Goal: Find specific page/section: Find specific page/section

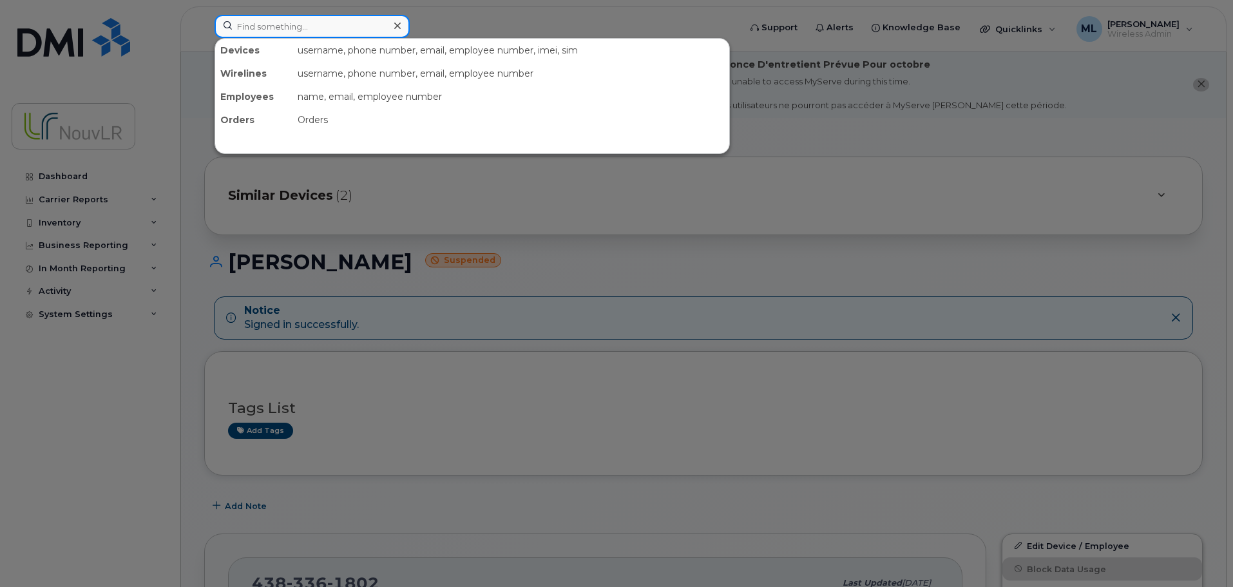
click at [263, 23] on input at bounding box center [312, 26] width 195 height 23
click at [318, 23] on input at bounding box center [312, 26] width 195 height 23
paste input "514-231-9503"
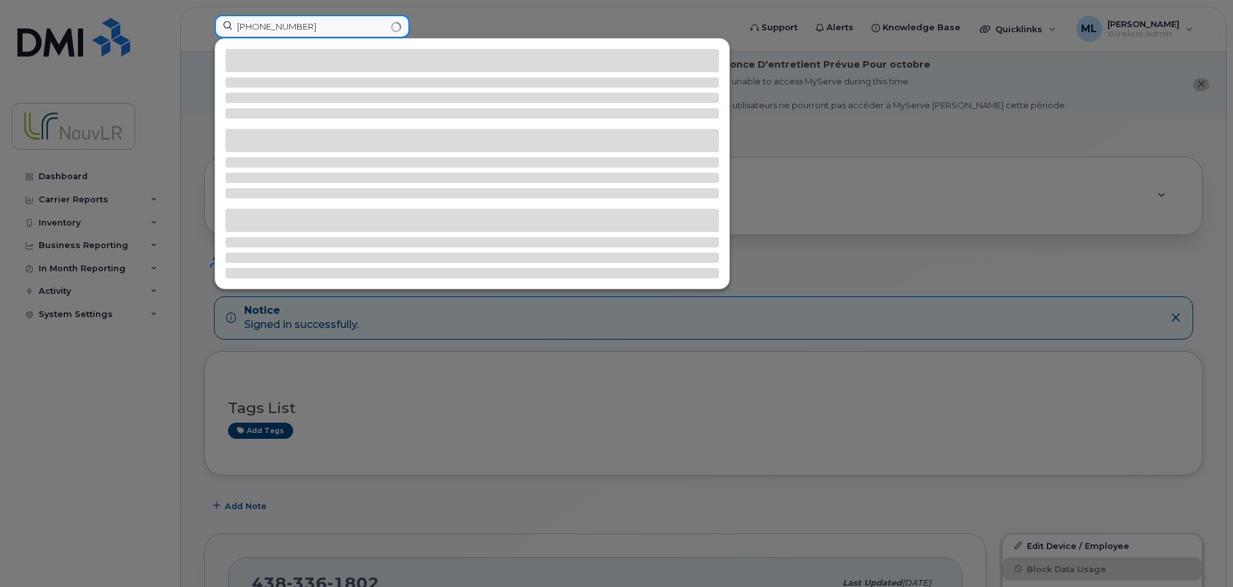
type input "514-231-9503"
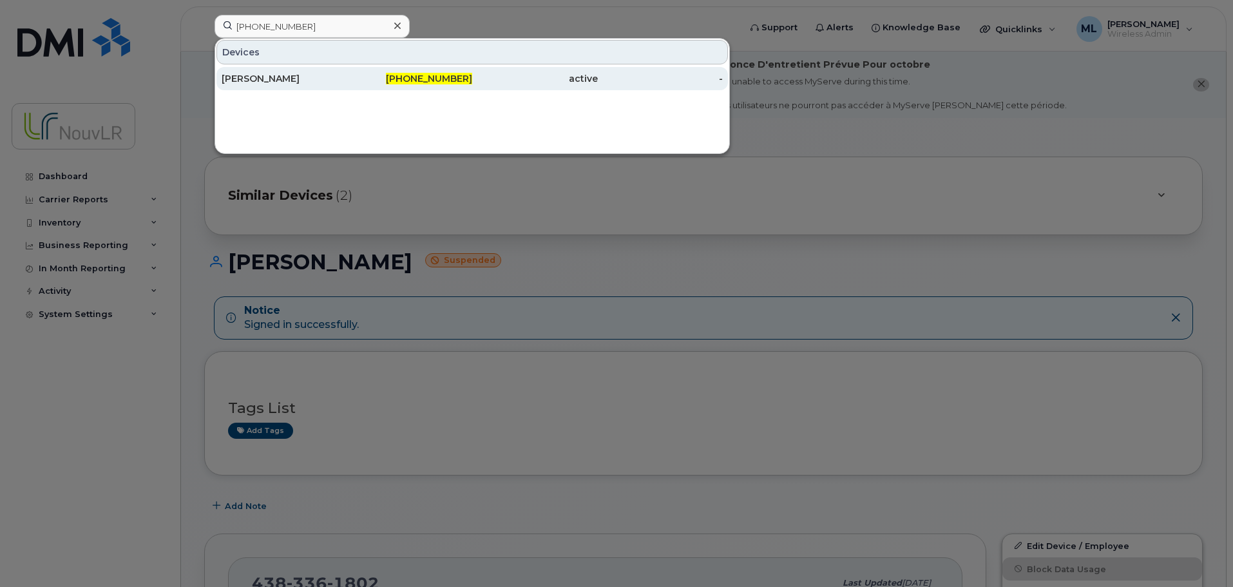
click at [305, 79] on div "[PERSON_NAME]" at bounding box center [285, 78] width 126 height 13
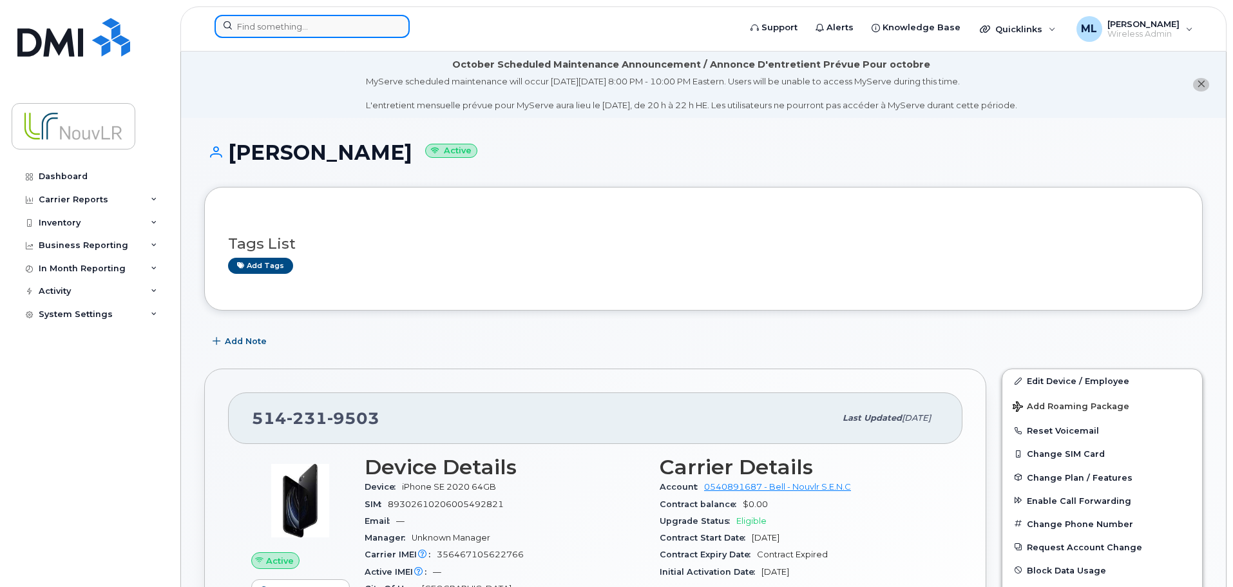
click at [287, 24] on input at bounding box center [312, 26] width 195 height 23
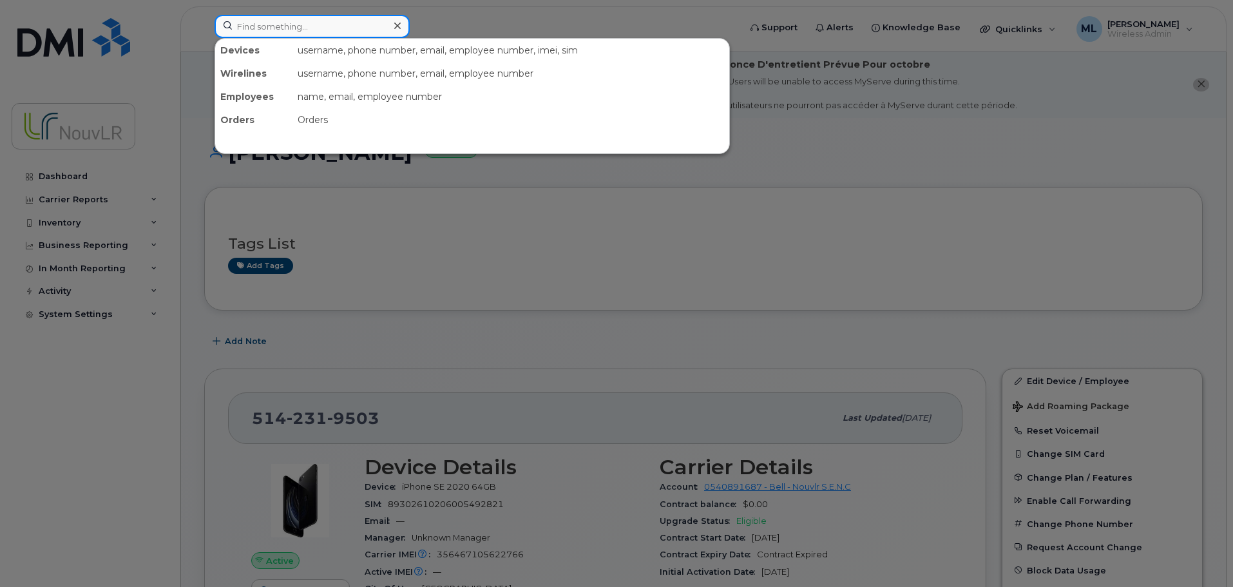
paste input "[PHONE_NUMBER]"
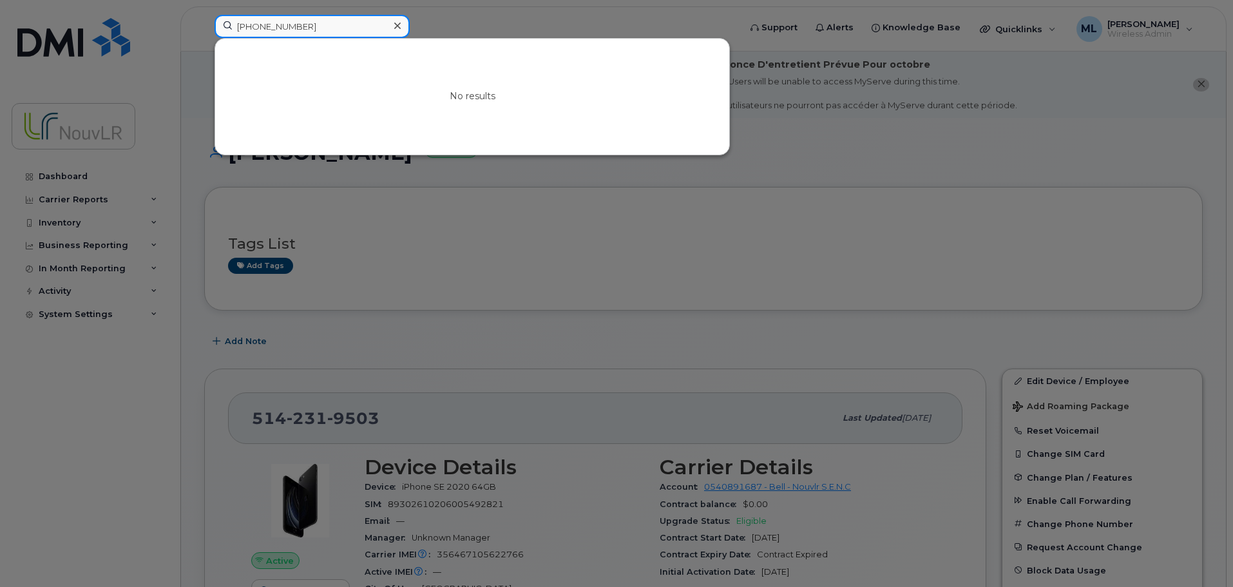
click at [312, 21] on input "[PHONE_NUMBER]" at bounding box center [312, 26] width 195 height 23
drag, startPoint x: 314, startPoint y: 20, endPoint x: 230, endPoint y: 21, distance: 83.8
click at [230, 21] on input "[PHONE_NUMBER]" at bounding box center [312, 26] width 195 height 23
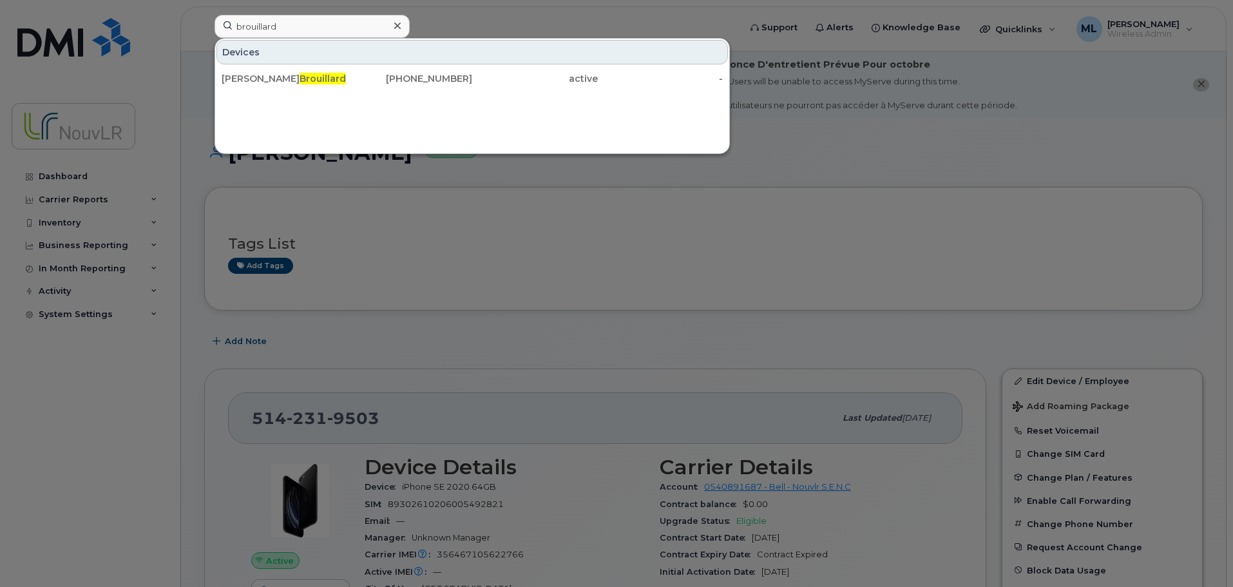
click at [575, 353] on div at bounding box center [616, 293] width 1233 height 587
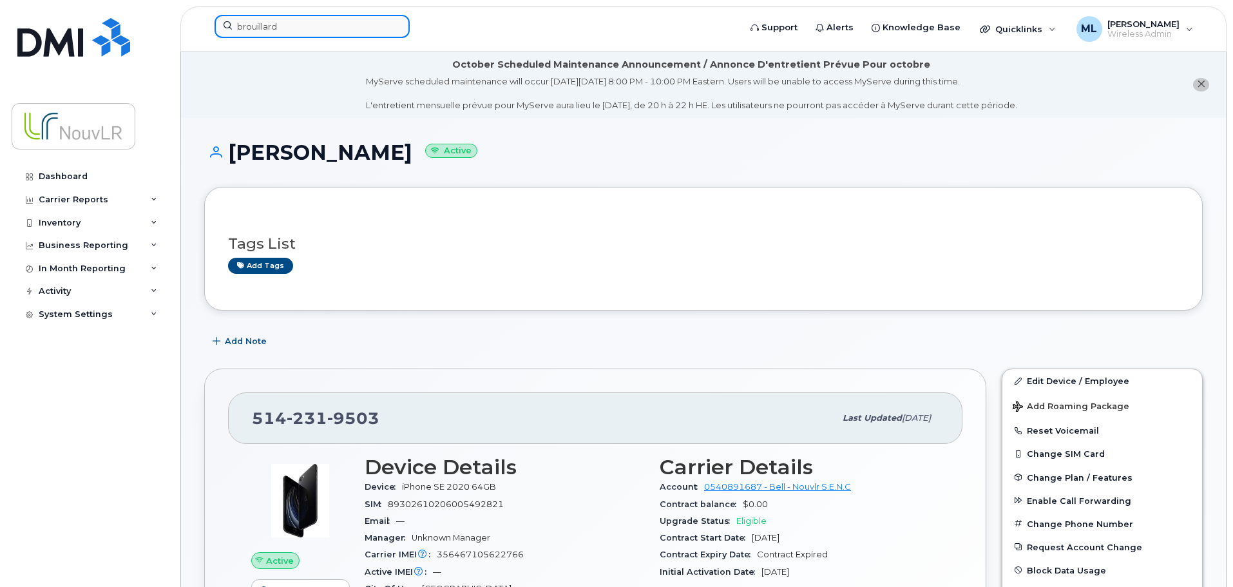
click at [312, 32] on input "brouillard" at bounding box center [312, 26] width 195 height 23
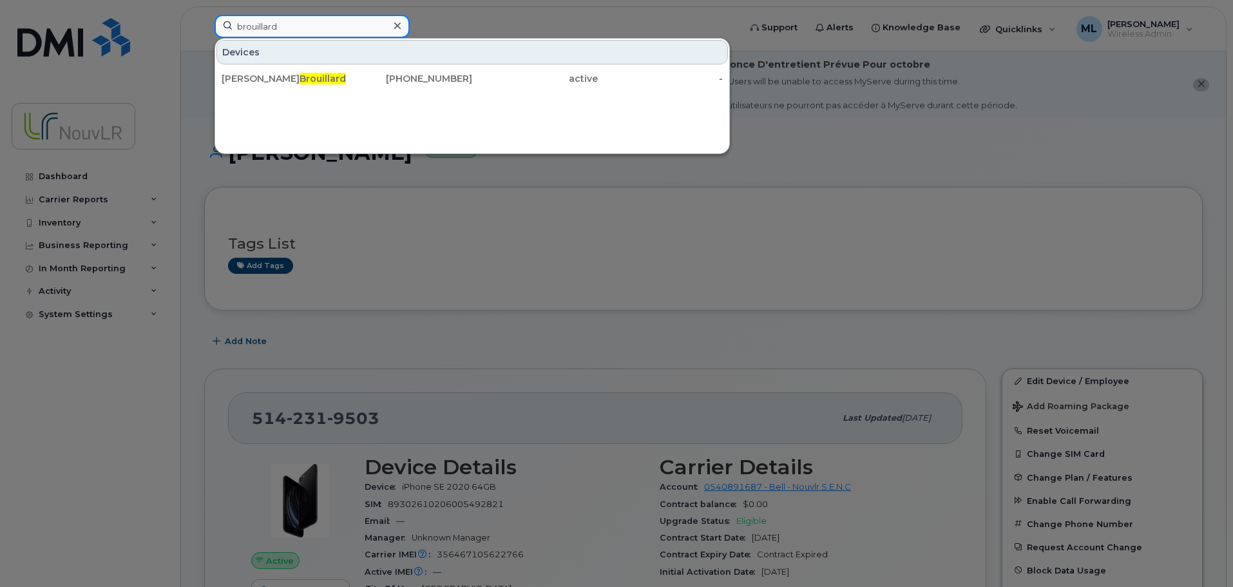
paste input "4383646662"
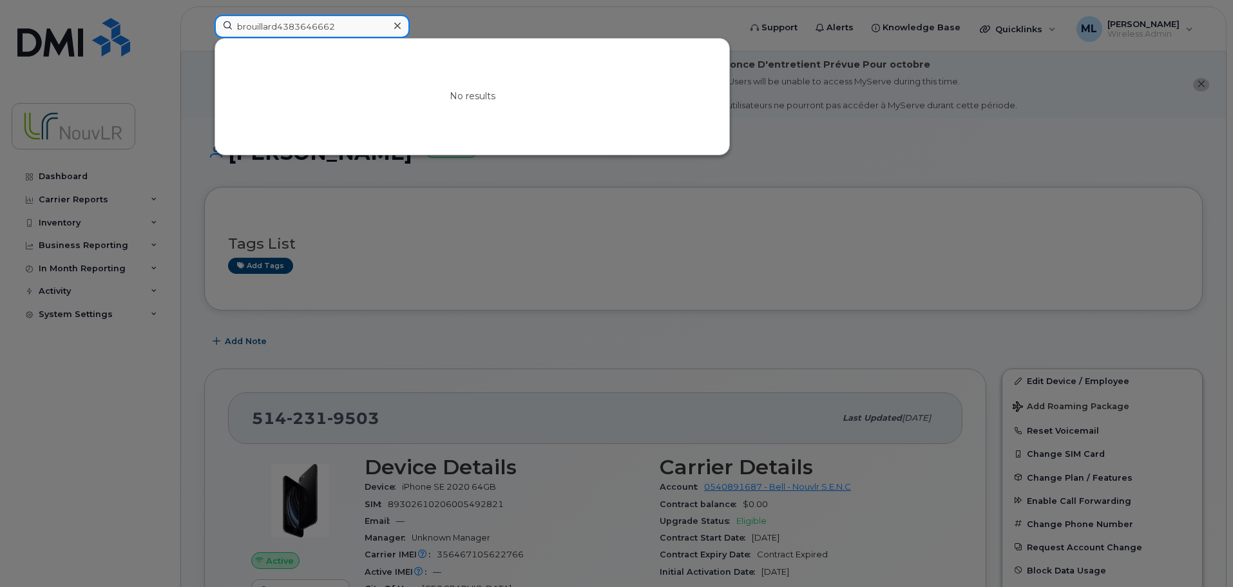
drag, startPoint x: 357, startPoint y: 35, endPoint x: -41, endPoint y: 32, distance: 398.2
paste input
type input "4383646662"
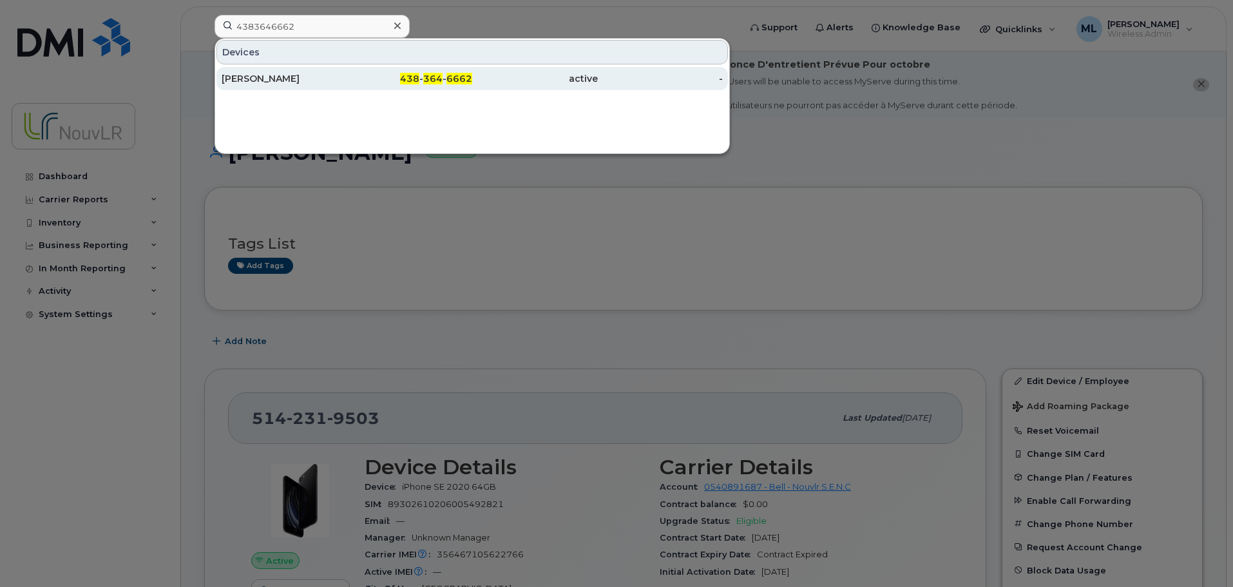
click at [269, 82] on div "[PERSON_NAME]" at bounding box center [285, 78] width 126 height 13
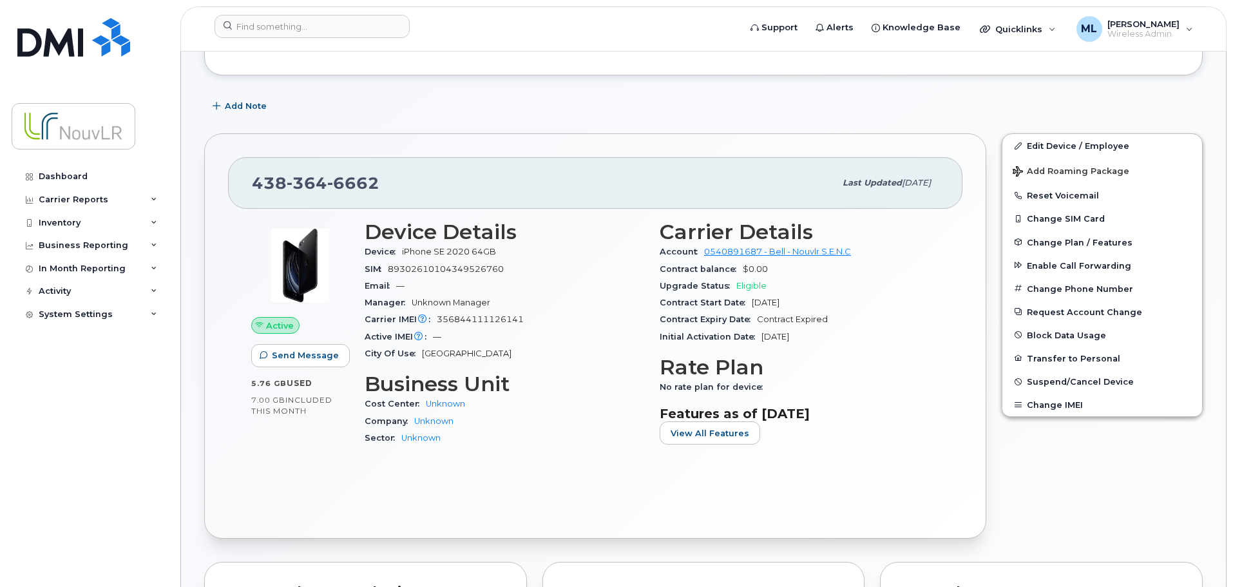
scroll to position [258, 0]
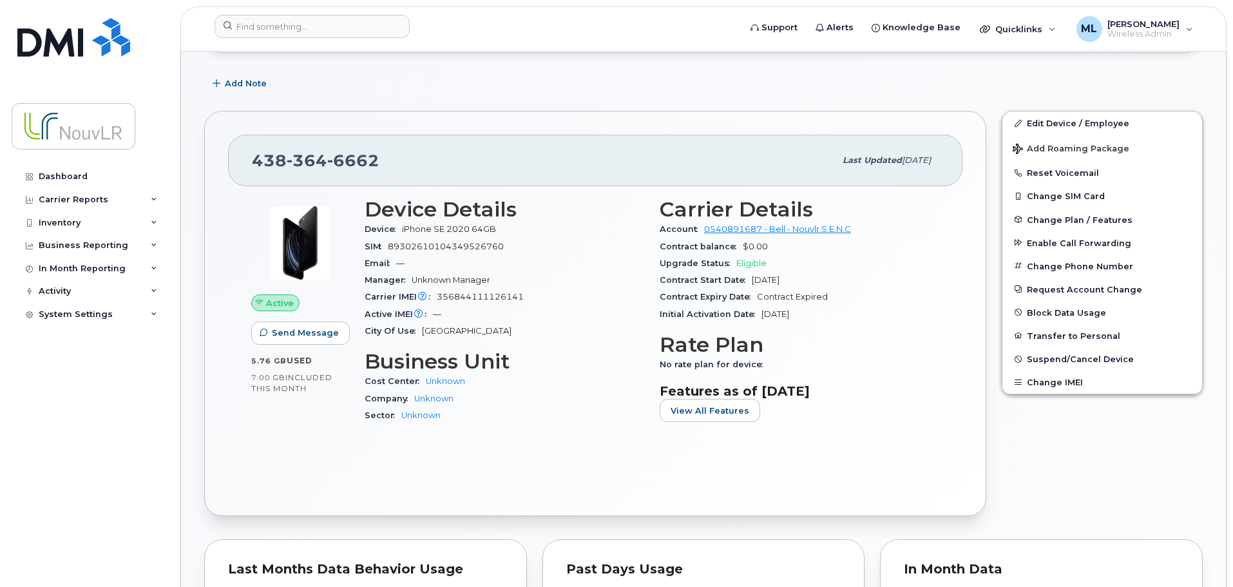
click at [130, 490] on div "Dashboard Carrier Reports Monthly Billing Data Daily Data Pooling Data Behavior…" at bounding box center [91, 366] width 159 height 403
click at [288, 30] on input at bounding box center [312, 26] width 195 height 23
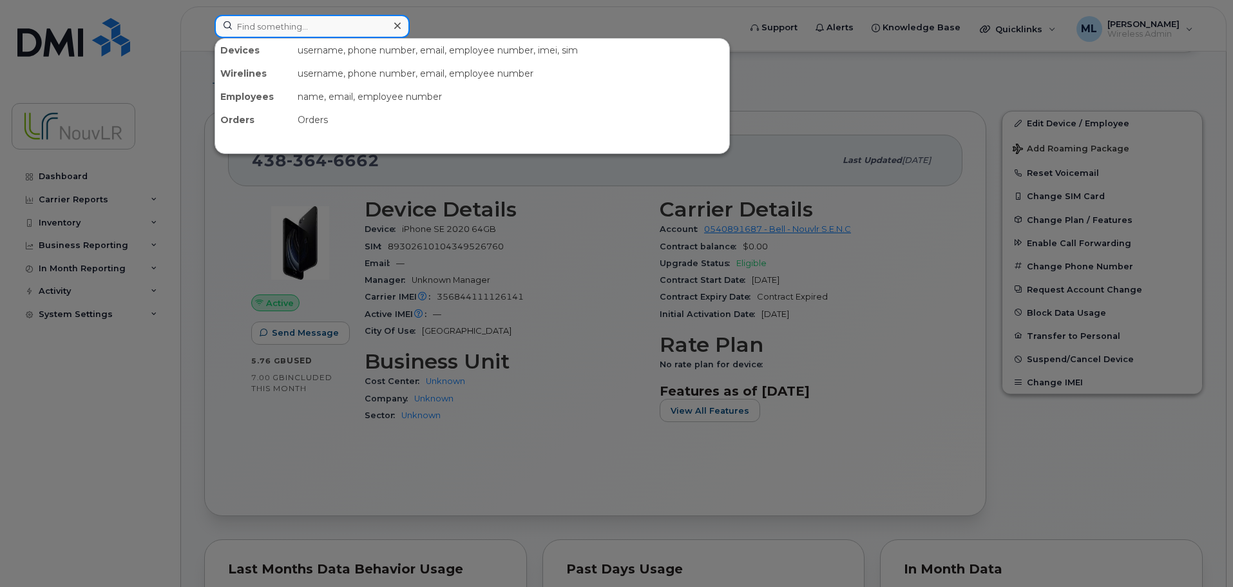
type input "v"
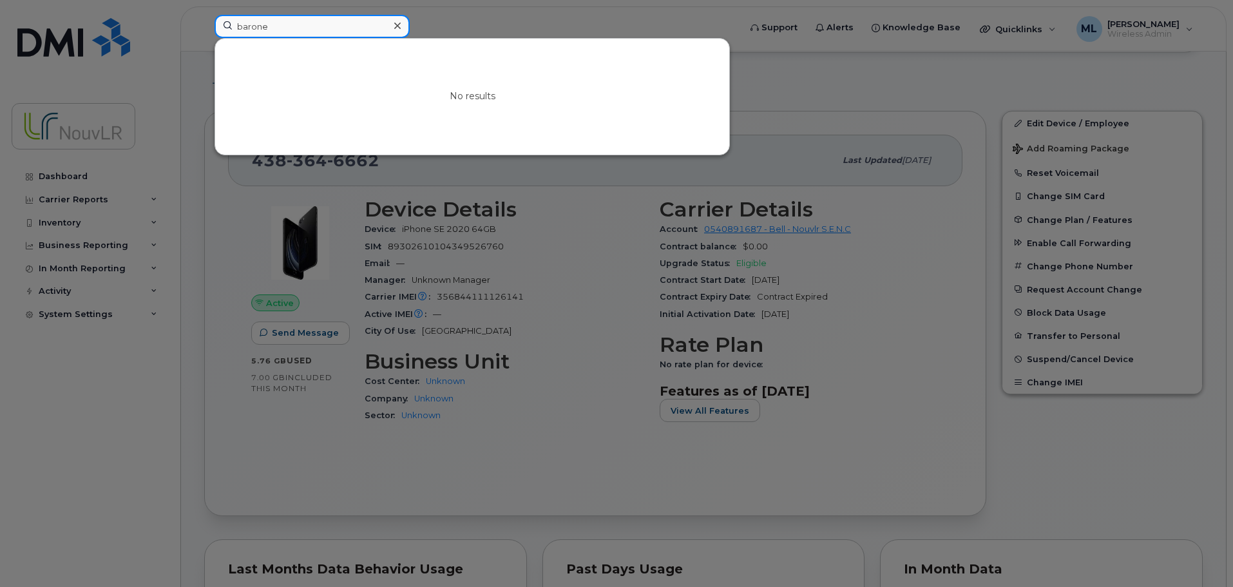
drag, startPoint x: 290, startPoint y: 28, endPoint x: 217, endPoint y: 23, distance: 73.0
click at [217, 23] on input "barone" at bounding box center [312, 26] width 195 height 23
click at [299, 30] on input "pierluigi" at bounding box center [312, 26] width 195 height 23
drag, startPoint x: 178, startPoint y: 8, endPoint x: 162, endPoint y: 6, distance: 16.3
click at [204, 15] on div "pierluigi No results" at bounding box center [472, 29] width 537 height 28
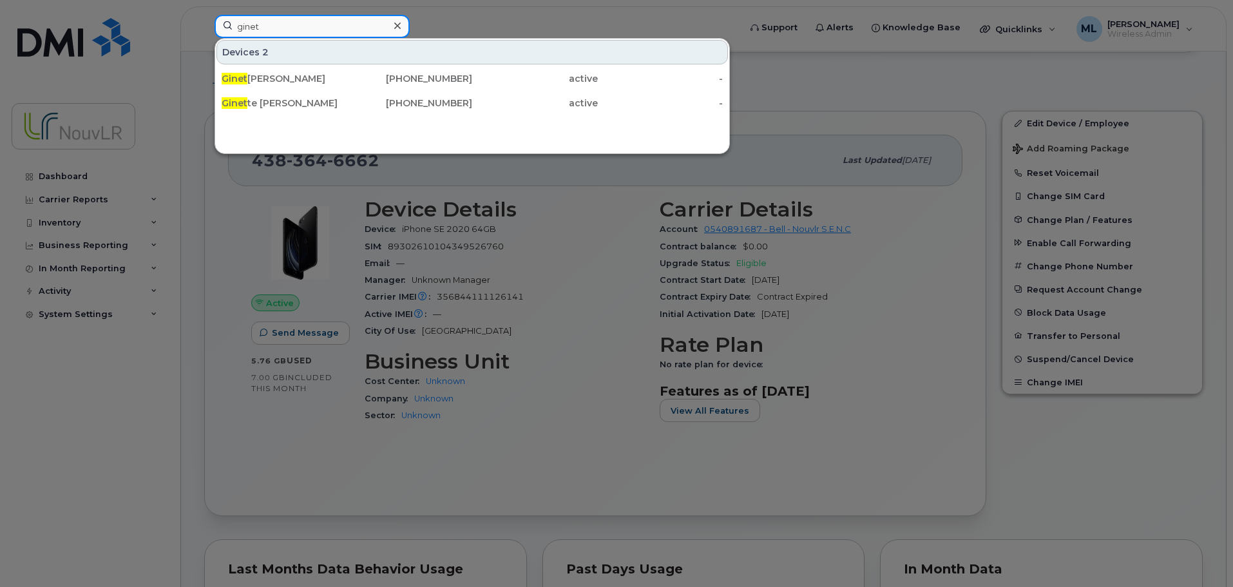
click at [291, 24] on input "ginet" at bounding box center [312, 26] width 195 height 23
drag, startPoint x: 290, startPoint y: 24, endPoint x: 115, endPoint y: 30, distance: 174.7
click at [204, 30] on div "ginet Devices 2 Ginet David 514-232-7144 active - Ginet te Lagace 514-462-2397 …" at bounding box center [472, 29] width 537 height 28
type input "hivon"
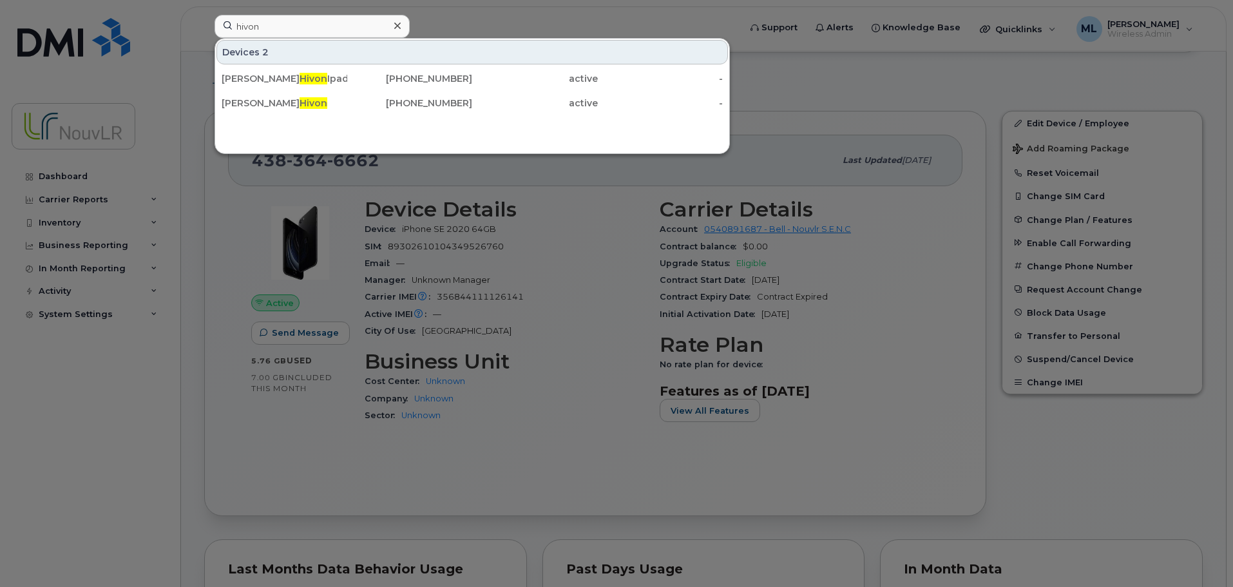
click at [275, 474] on div at bounding box center [616, 293] width 1233 height 587
